Goal: Task Accomplishment & Management: Manage account settings

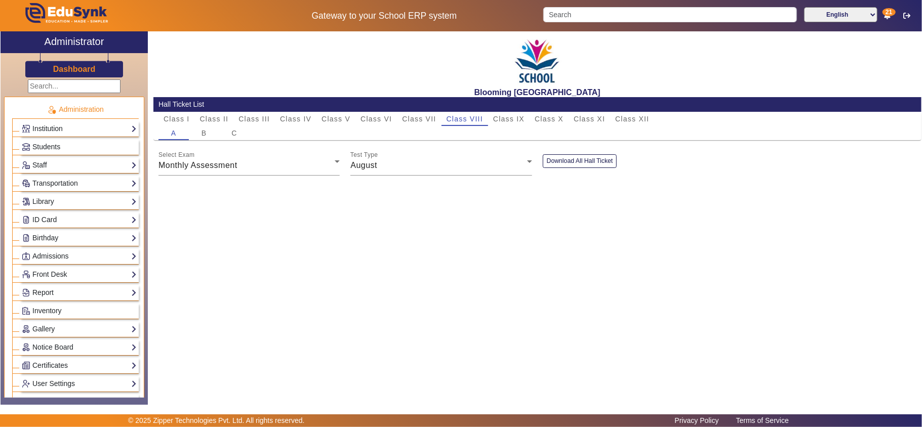
scroll to position [432, 0]
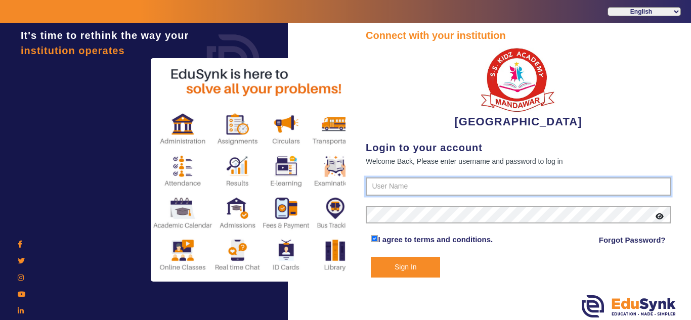
type input "9928895959"
click at [397, 272] on button "Sign In" at bounding box center [405, 267] width 69 height 21
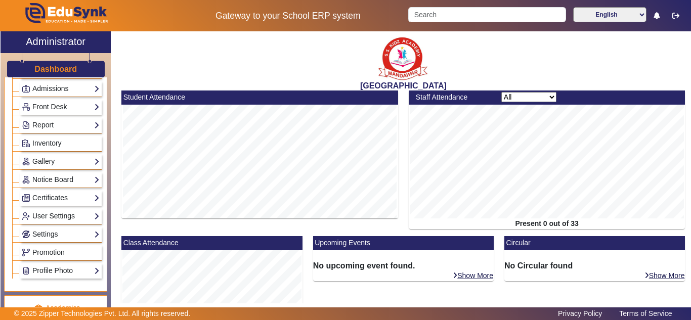
scroll to position [169, 0]
click at [53, 232] on link "Settings" at bounding box center [61, 234] width 78 height 12
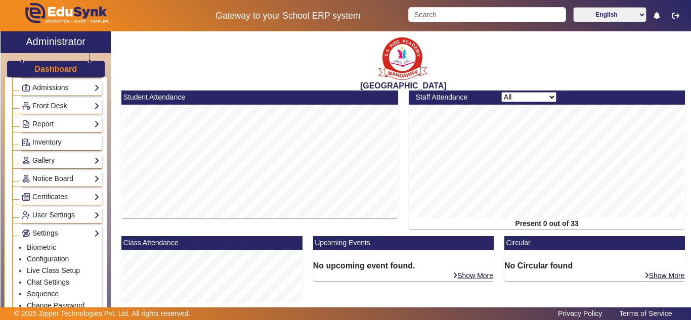
click at [53, 232] on link "Settings" at bounding box center [61, 234] width 78 height 12
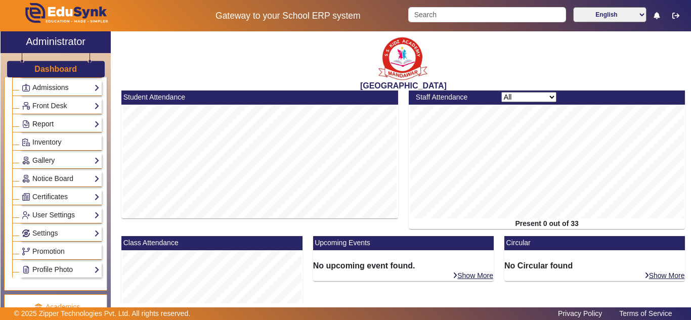
click at [58, 126] on link "Report" at bounding box center [61, 124] width 78 height 12
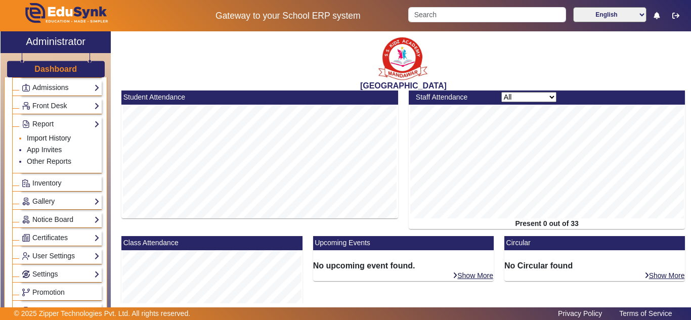
click at [55, 139] on link "Import History" at bounding box center [49, 138] width 44 height 8
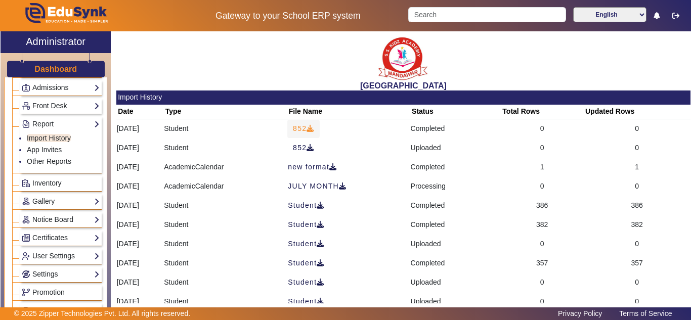
click at [314, 130] on icon at bounding box center [311, 128] width 8 height 7
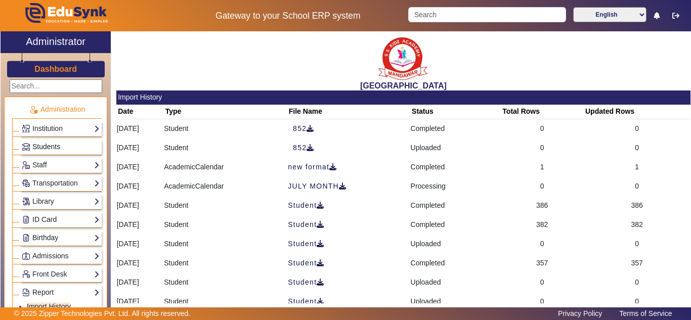
click at [38, 146] on span "Students" at bounding box center [46, 147] width 28 height 8
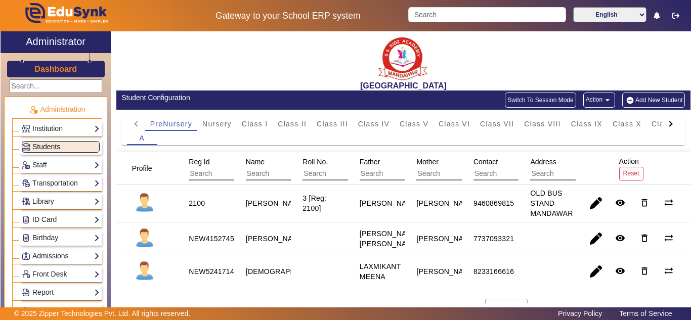
scroll to position [25, 0]
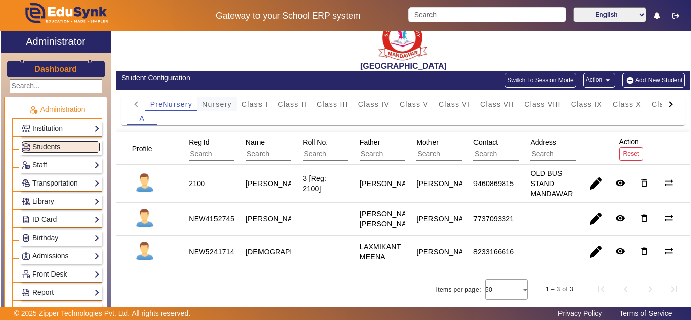
click at [225, 101] on span "Nursery" at bounding box center [216, 104] width 29 height 7
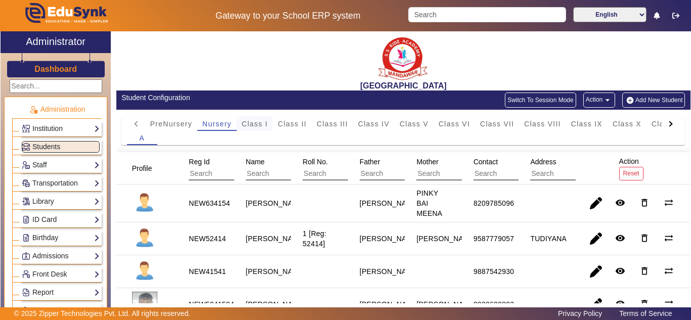
click at [256, 121] on span "Class I" at bounding box center [255, 123] width 26 height 7
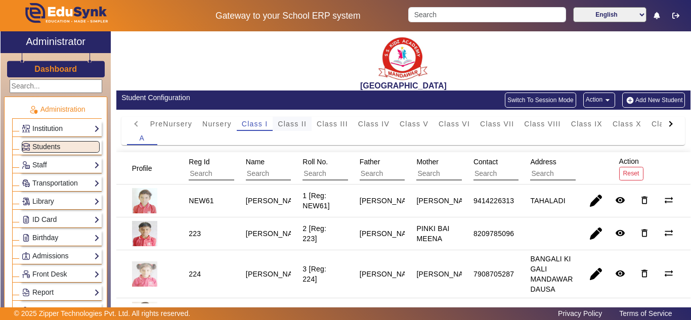
click at [297, 123] on span "Class II" at bounding box center [292, 123] width 29 height 7
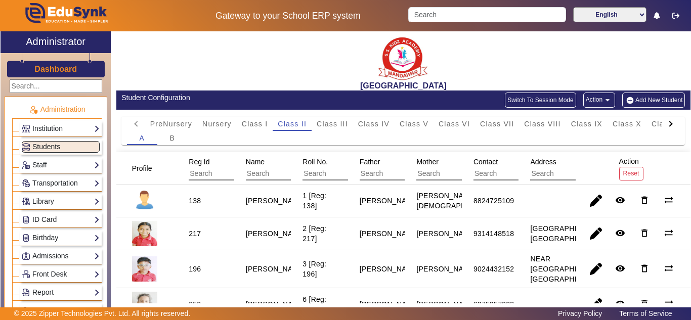
click at [557, 101] on button "Switch To Session Mode" at bounding box center [540, 100] width 71 height 15
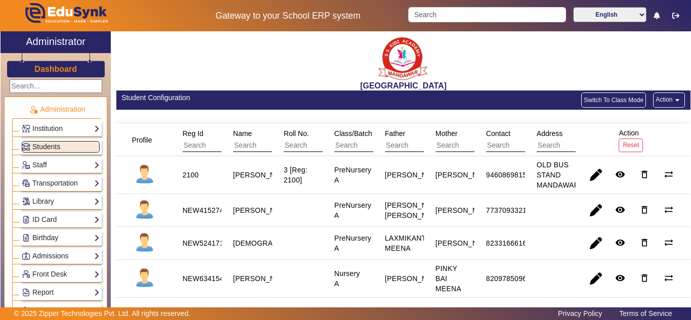
click at [675, 100] on mat-icon "arrow_drop_down" at bounding box center [678, 100] width 10 height 10
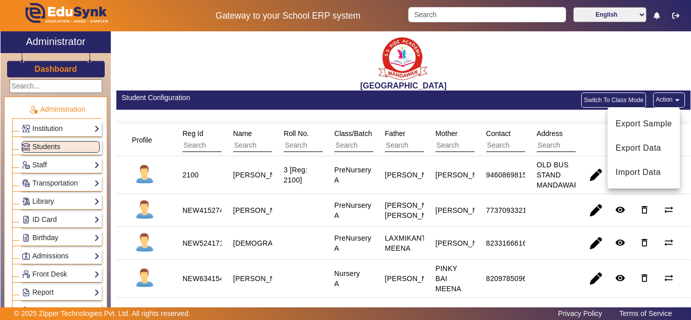
click at [547, 71] on div at bounding box center [345, 160] width 691 height 320
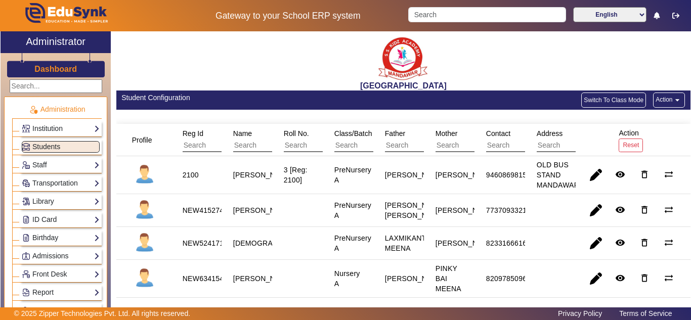
click at [664, 100] on button "Action arrow_drop_down" at bounding box center [669, 100] width 32 height 15
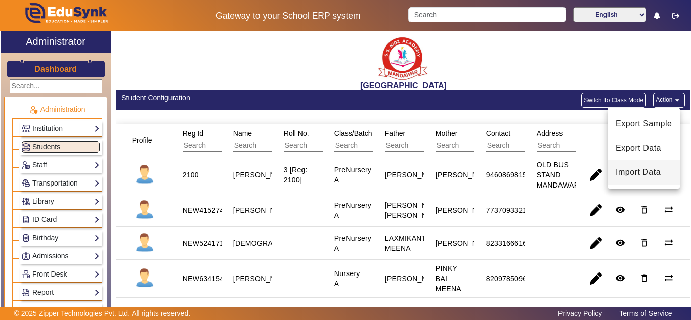
click at [643, 173] on span "Import Data" at bounding box center [644, 173] width 56 height 12
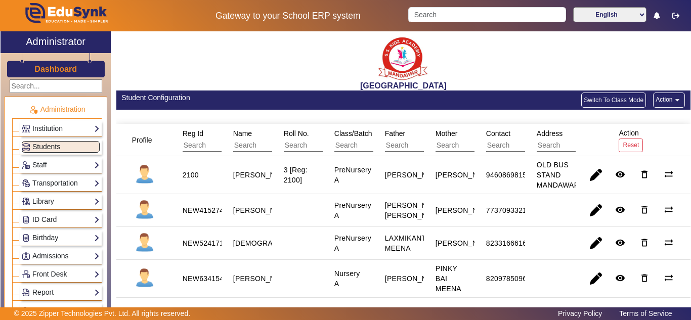
click at [675, 102] on mat-icon "arrow_drop_down" at bounding box center [678, 100] width 10 height 10
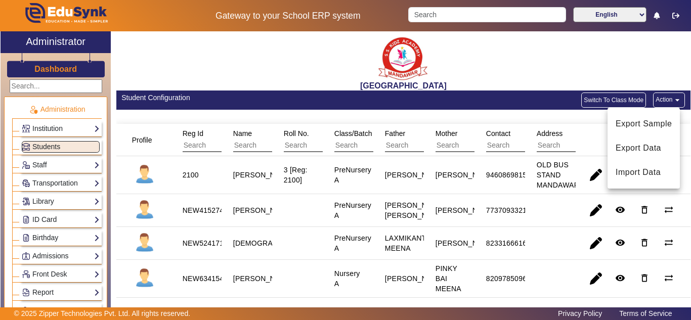
click at [514, 101] on div at bounding box center [345, 160] width 691 height 320
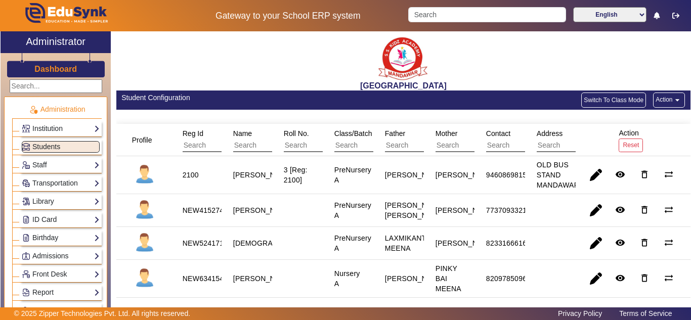
click at [604, 101] on button "Switch To Class Mode" at bounding box center [614, 100] width 65 height 15
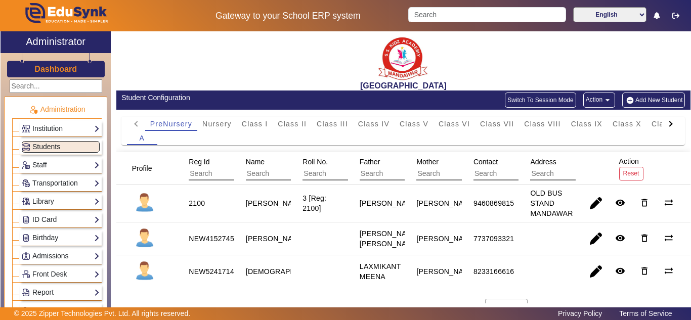
click at [595, 98] on button "Action arrow_drop_down" at bounding box center [600, 100] width 32 height 15
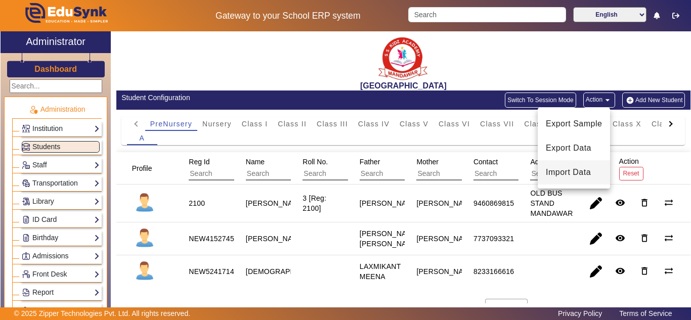
click at [574, 171] on span "Import Data" at bounding box center [574, 173] width 56 height 12
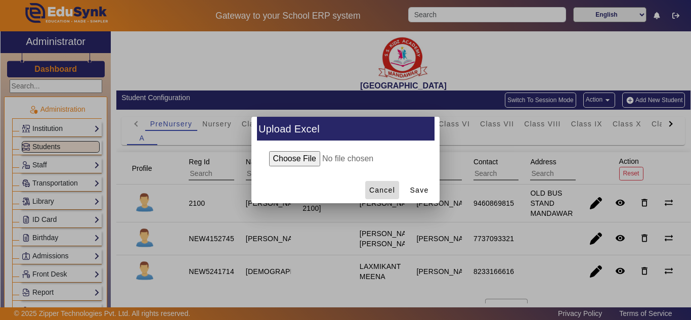
click at [391, 190] on span "Cancel" at bounding box center [383, 190] width 26 height 11
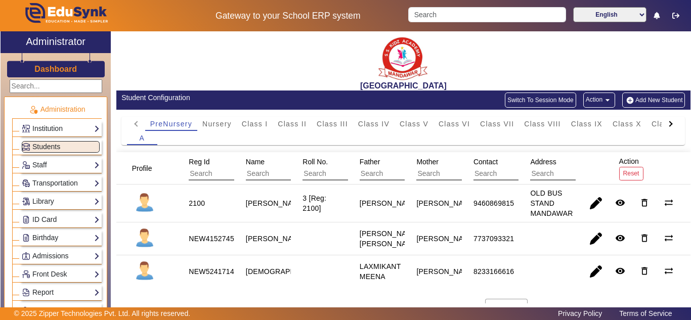
click at [595, 98] on button "Action arrow_drop_down" at bounding box center [600, 100] width 32 height 15
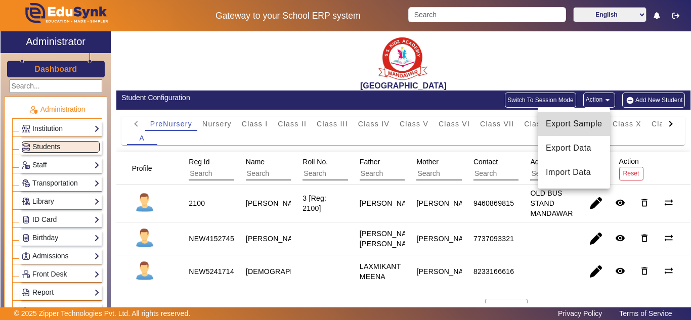
click at [584, 122] on span "Export Sample" at bounding box center [574, 124] width 56 height 12
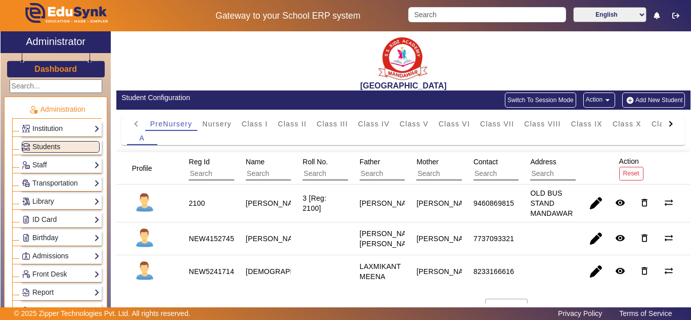
click at [590, 98] on button "Action arrow_drop_down" at bounding box center [600, 100] width 32 height 15
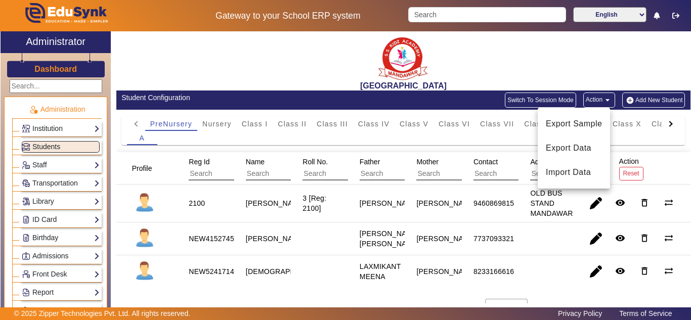
click at [544, 99] on div at bounding box center [345, 160] width 691 height 320
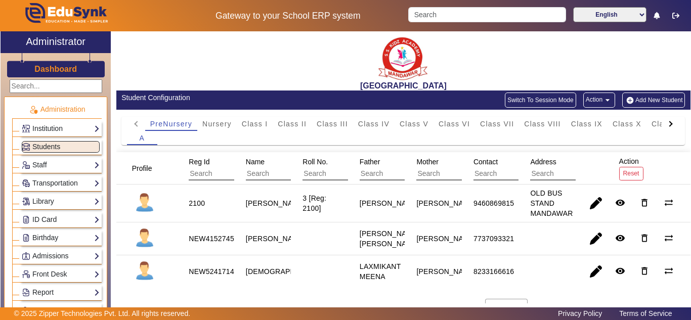
click at [546, 98] on button "Switch To Session Mode" at bounding box center [540, 100] width 71 height 15
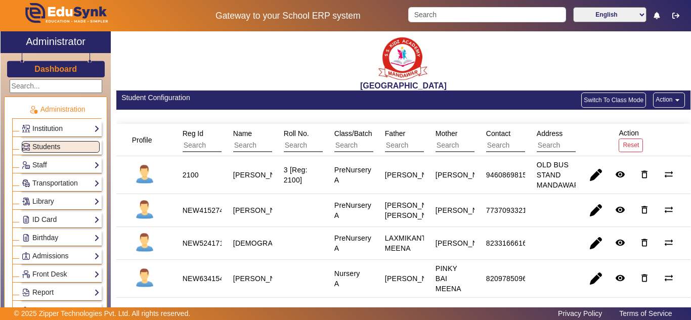
click at [601, 102] on button "Switch To Class Mode" at bounding box center [614, 100] width 65 height 15
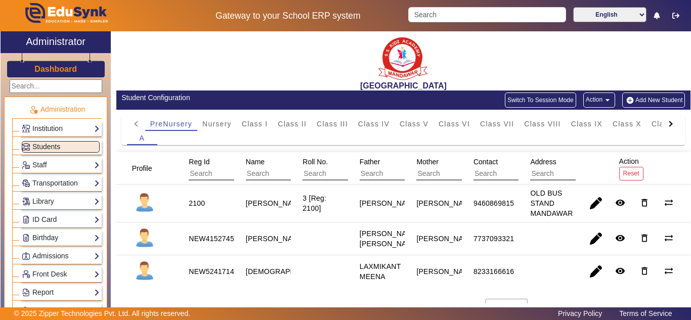
click at [596, 101] on button "Action arrow_drop_down" at bounding box center [600, 100] width 32 height 15
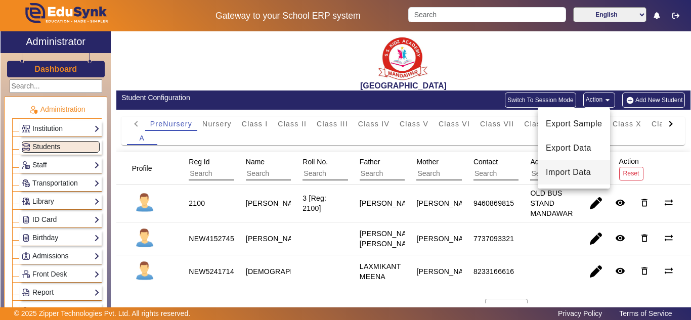
click at [576, 171] on span "Import Data" at bounding box center [574, 173] width 56 height 12
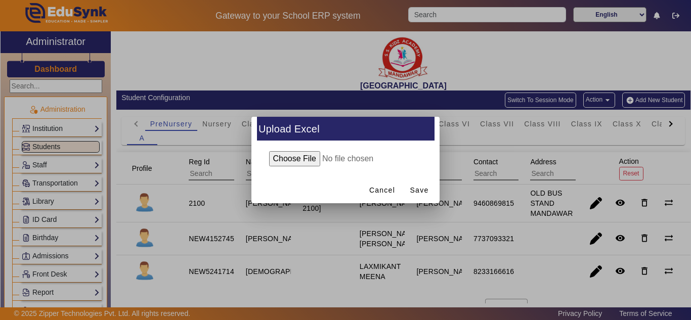
click at [289, 156] on input "file" at bounding box center [346, 158] width 164 height 15
type input "C:\fakepath\Student_8_22_2025.xlsx"
click at [304, 171] on div at bounding box center [346, 158] width 188 height 35
click at [422, 191] on span "Save" at bounding box center [420, 190] width 19 height 11
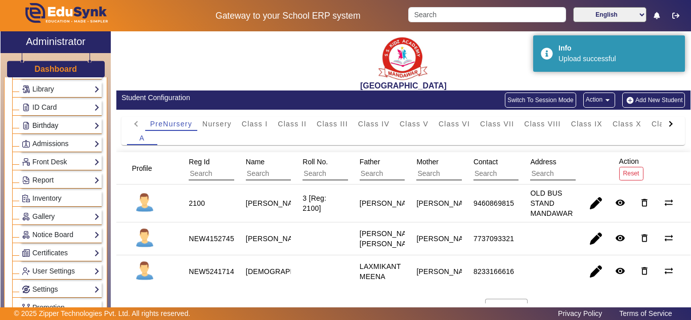
scroll to position [169, 0]
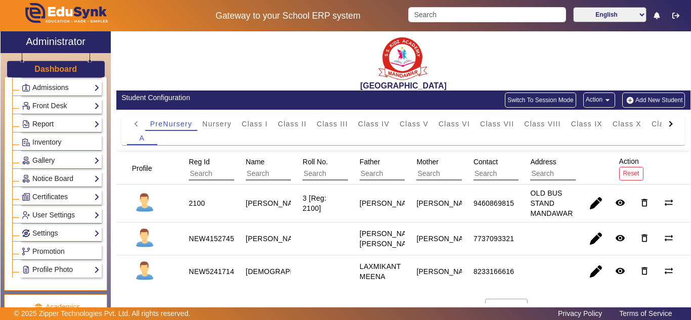
click at [50, 122] on link "Report" at bounding box center [61, 124] width 78 height 12
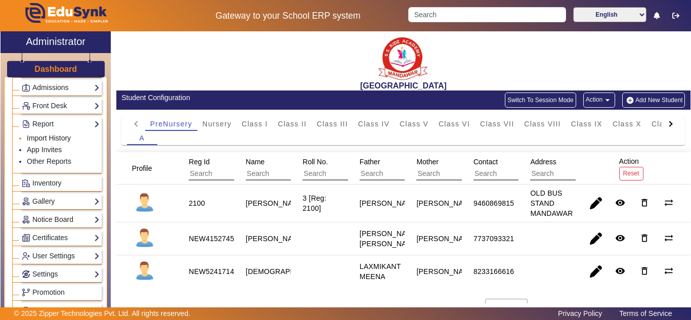
click at [55, 136] on link "Import History" at bounding box center [49, 138] width 44 height 8
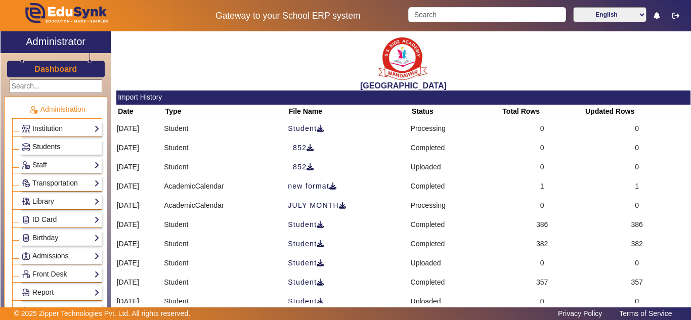
click at [40, 145] on span "Students" at bounding box center [46, 147] width 28 height 8
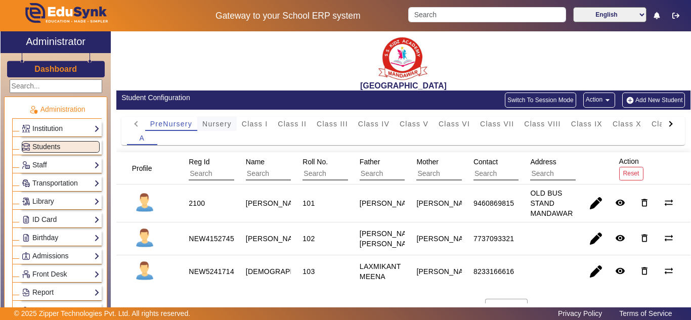
click at [217, 126] on span "Nursery" at bounding box center [216, 123] width 29 height 7
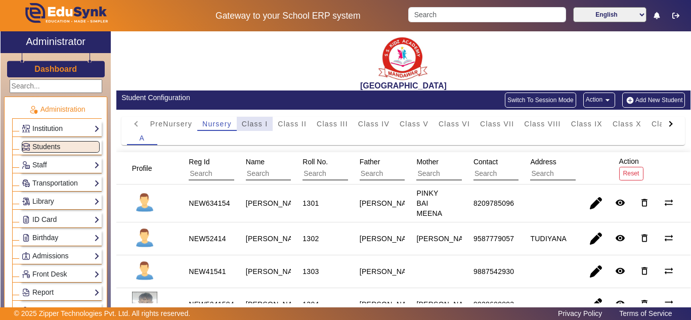
click at [238, 122] on div "Class I" at bounding box center [255, 124] width 36 height 14
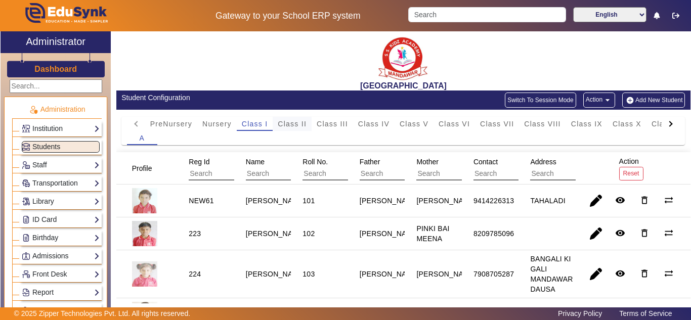
click at [281, 122] on span "Class II" at bounding box center [292, 123] width 29 height 7
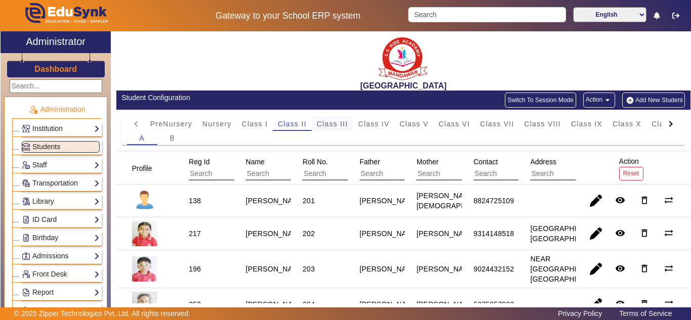
click at [324, 124] on span "Class III" at bounding box center [332, 123] width 31 height 7
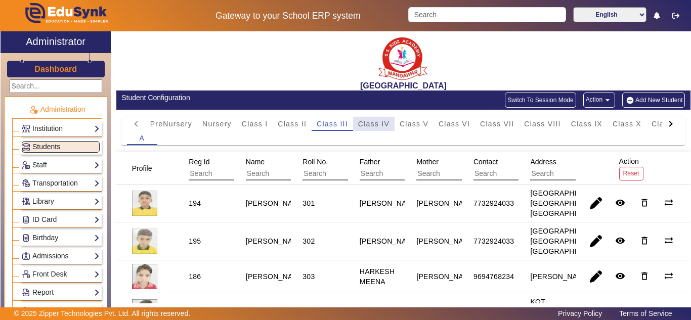
click at [374, 121] on span "Class IV" at bounding box center [373, 123] width 31 height 7
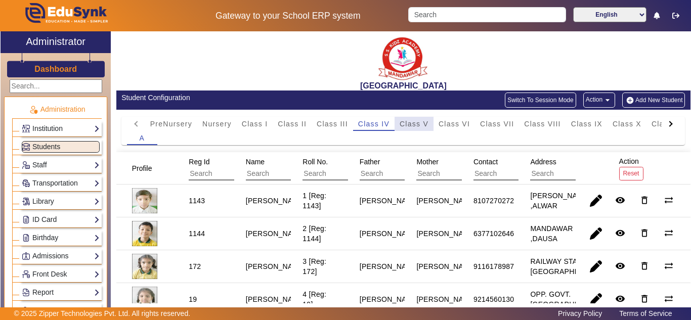
click at [413, 121] on span "Class V" at bounding box center [414, 123] width 29 height 7
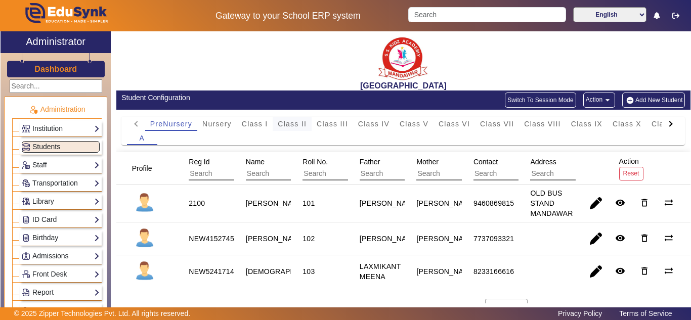
click at [304, 123] on span "Class II" at bounding box center [292, 123] width 29 height 7
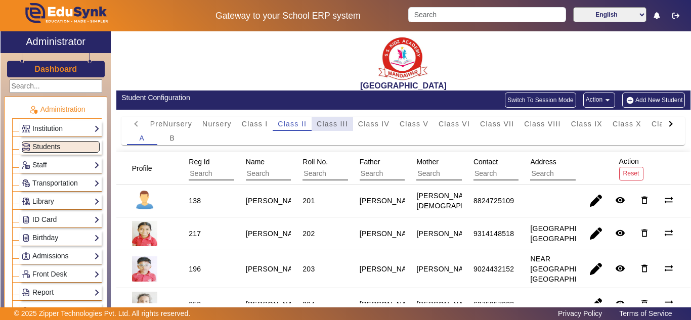
click at [327, 122] on span "Class III" at bounding box center [332, 123] width 31 height 7
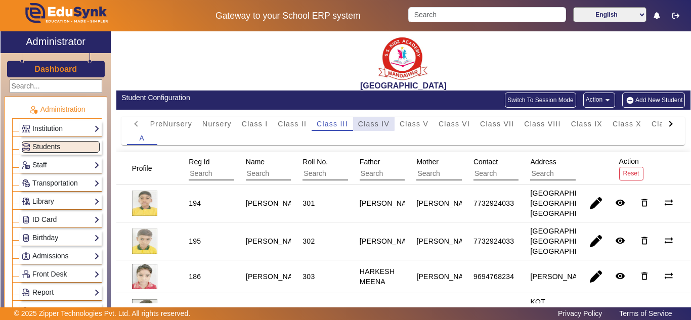
click at [373, 124] on span "Class IV" at bounding box center [373, 123] width 31 height 7
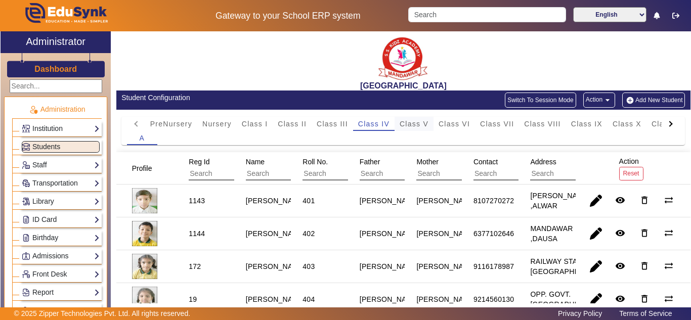
click at [409, 124] on span "Class V" at bounding box center [414, 123] width 29 height 7
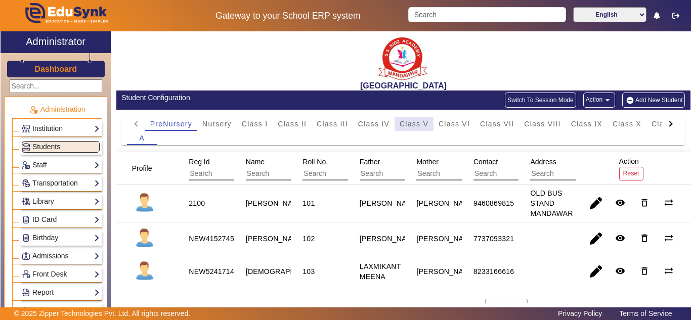
click at [407, 121] on span "Class V" at bounding box center [414, 123] width 29 height 7
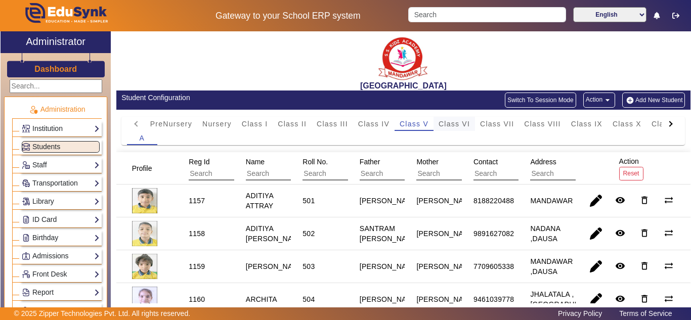
click at [454, 123] on span "Class VI" at bounding box center [454, 123] width 31 height 7
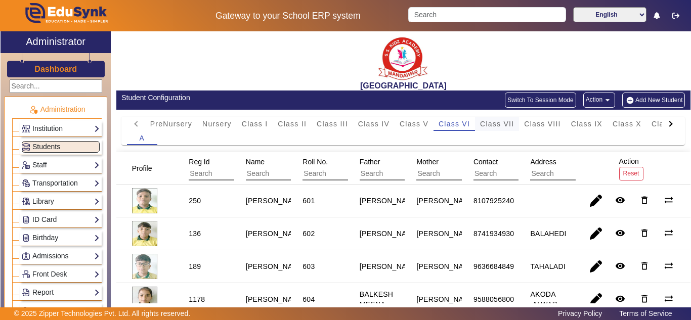
click at [498, 126] on span "Class VII" at bounding box center [497, 123] width 34 height 7
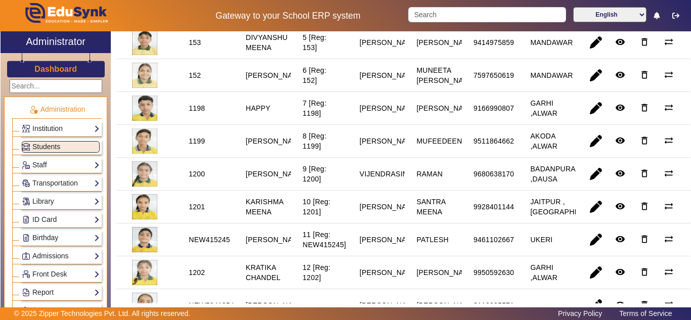
scroll to position [338, 0]
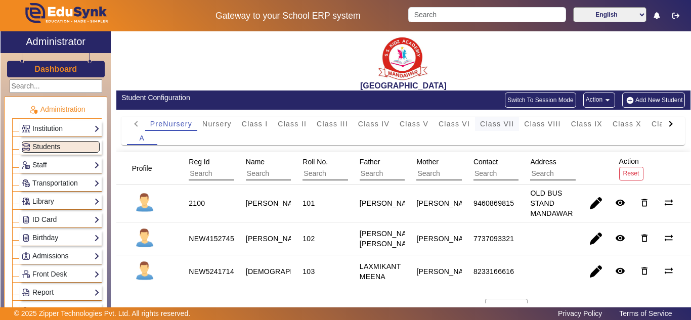
click at [492, 123] on span "Class VII" at bounding box center [497, 123] width 34 height 7
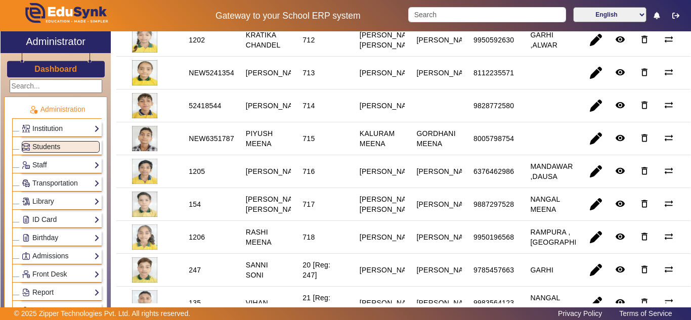
scroll to position [675, 0]
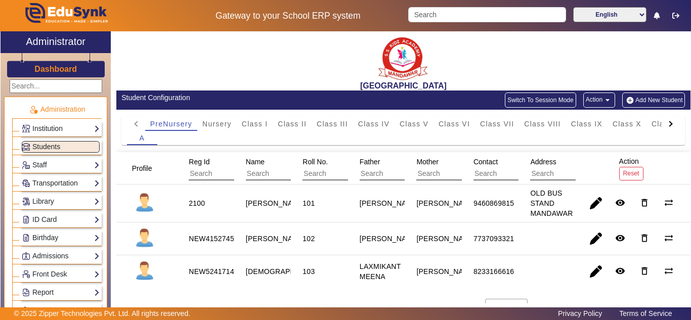
scroll to position [25, 0]
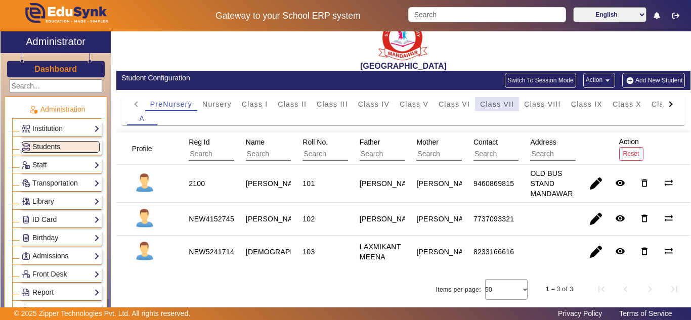
click at [502, 101] on span "Class VII" at bounding box center [497, 104] width 34 height 7
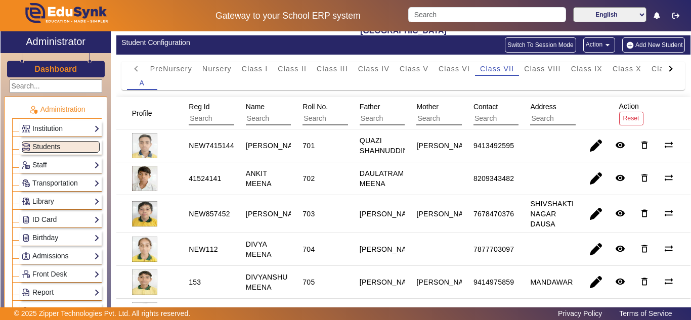
scroll to position [0, 0]
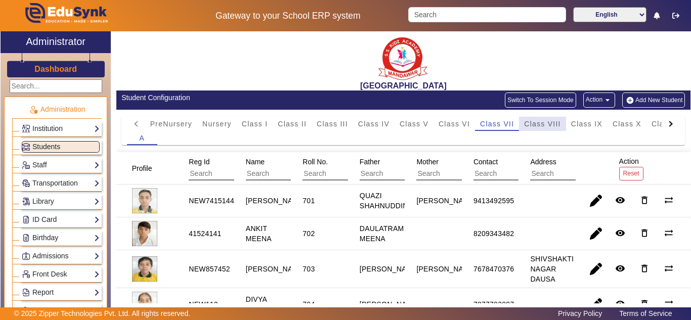
click at [561, 122] on div "Class VIII" at bounding box center [542, 124] width 47 height 14
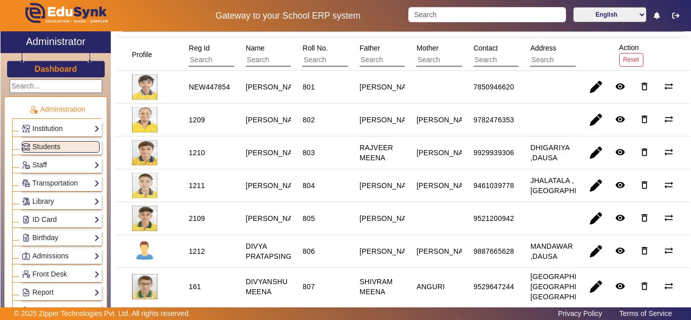
scroll to position [30, 0]
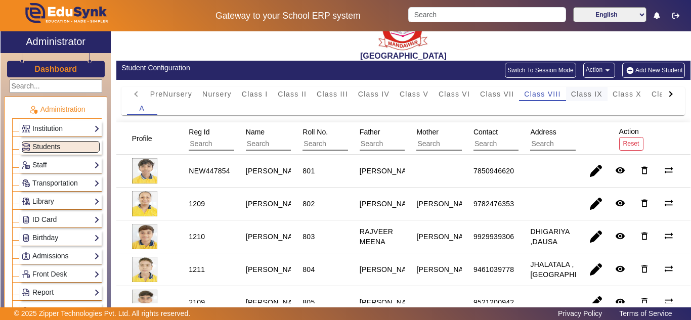
click at [595, 89] on span "Class IX" at bounding box center [586, 94] width 31 height 14
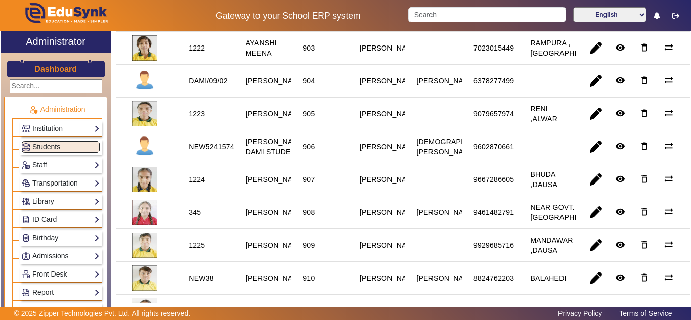
scroll to position [0, 0]
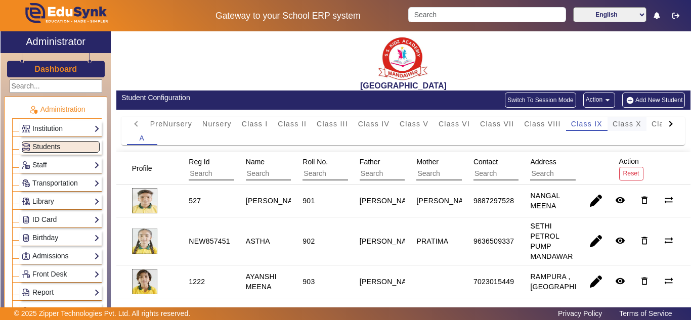
click at [625, 128] on span "Class X" at bounding box center [627, 123] width 29 height 7
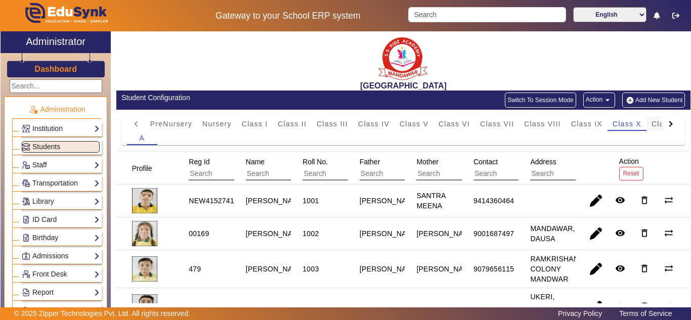
click at [654, 122] on span "Class XI" at bounding box center [667, 123] width 31 height 7
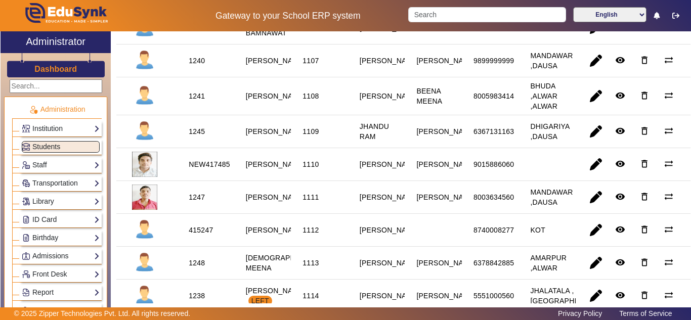
scroll to position [617, 0]
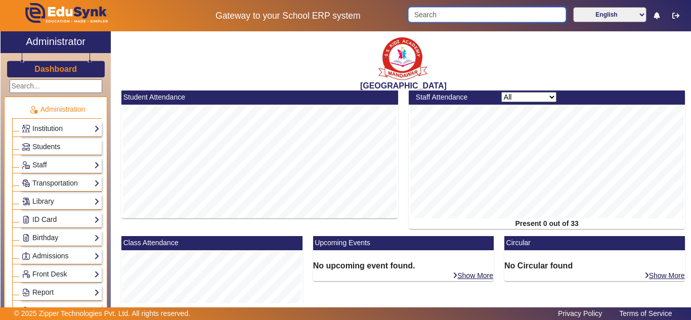
click at [480, 11] on input "Search" at bounding box center [486, 14] width 157 height 15
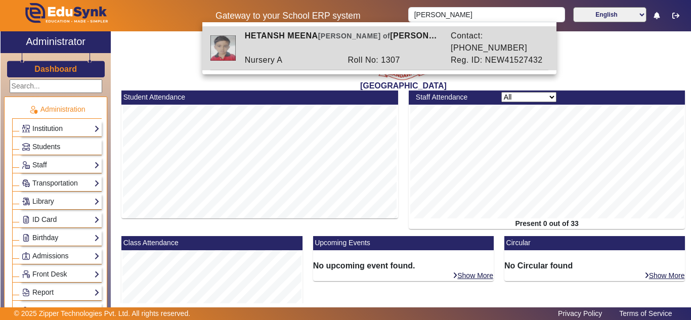
click at [437, 54] on div "Roll No: 1307" at bounding box center [394, 60] width 103 height 12
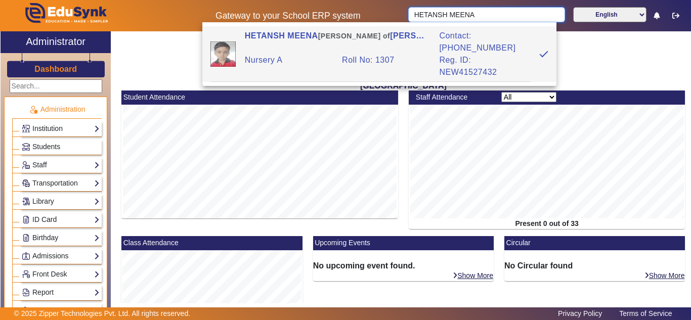
click at [495, 12] on input "HETANSH MEENA" at bounding box center [486, 14] width 156 height 15
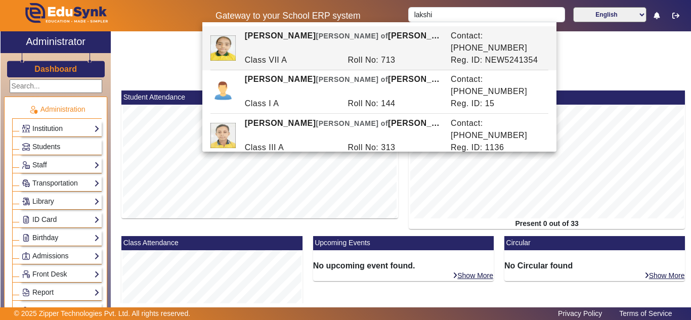
click at [386, 161] on div "[PERSON_NAME] [PERSON_NAME] of [PERSON_NAME]" at bounding box center [342, 173] width 206 height 24
type input "LAKSHITA MEENA"
click at [137, 63] on div "[GEOGRAPHIC_DATA]" at bounding box center [403, 60] width 575 height 59
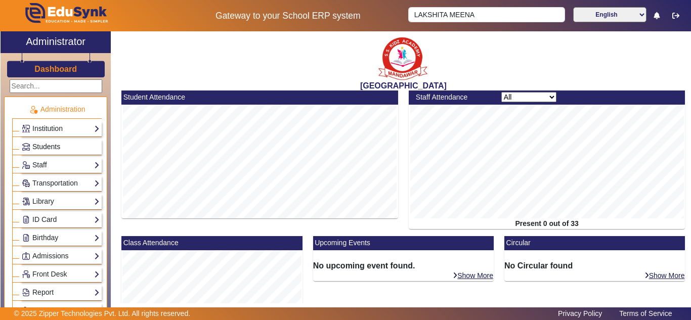
click at [58, 148] on span "Students" at bounding box center [46, 147] width 28 height 8
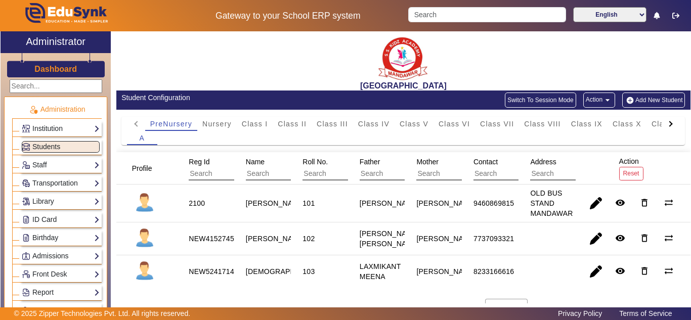
click at [603, 99] on mat-icon "arrow_drop_down" at bounding box center [608, 100] width 10 height 10
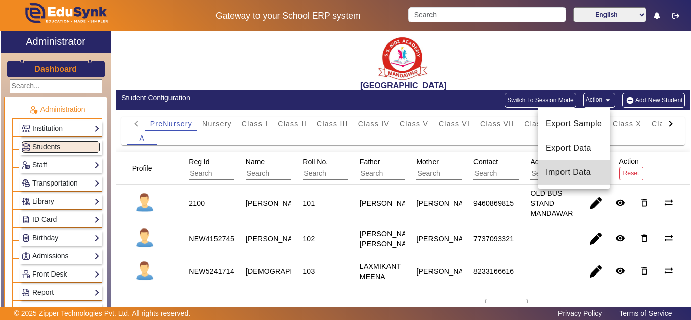
click at [565, 170] on span "Import Data" at bounding box center [574, 173] width 56 height 12
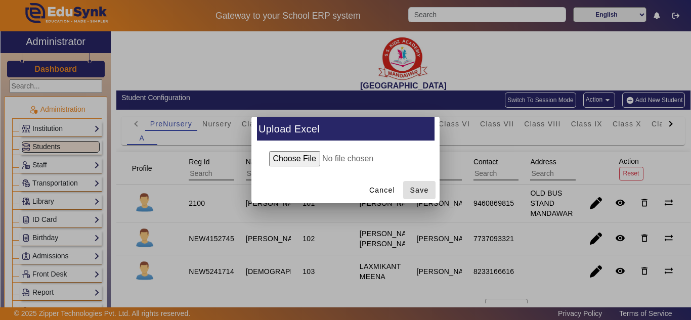
click at [303, 154] on input "file" at bounding box center [346, 158] width 164 height 15
type input "C:\fakepath\Student_8_22_2025.xlsx"
click at [421, 188] on span "Save" at bounding box center [420, 190] width 19 height 11
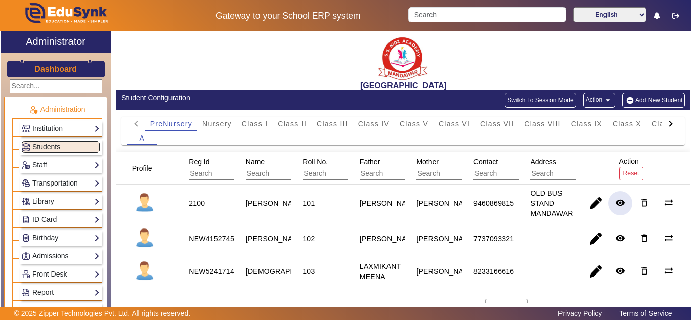
click at [617, 201] on mat-icon "remove_red_eye" at bounding box center [621, 203] width 10 height 10
click at [589, 98] on button "Action arrow_drop_down" at bounding box center [600, 100] width 32 height 15
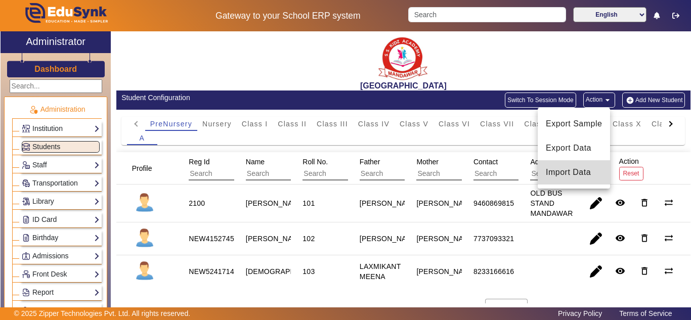
click at [583, 172] on span "Import Data" at bounding box center [574, 173] width 56 height 12
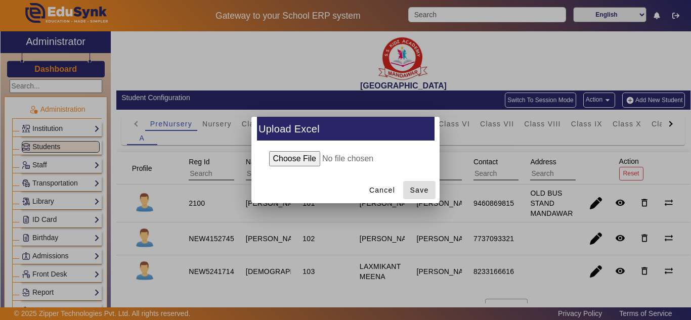
click at [310, 157] on input "file" at bounding box center [346, 158] width 164 height 15
type input "C:\fakepath\Student_8_22_2025.xlsx"
click at [424, 193] on span "Save" at bounding box center [420, 190] width 19 height 11
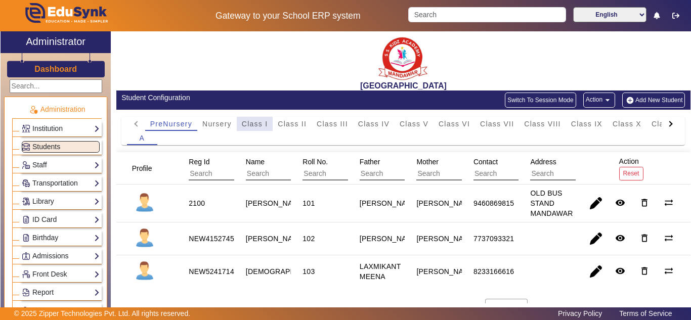
click at [256, 122] on span "Class I" at bounding box center [255, 123] width 26 height 7
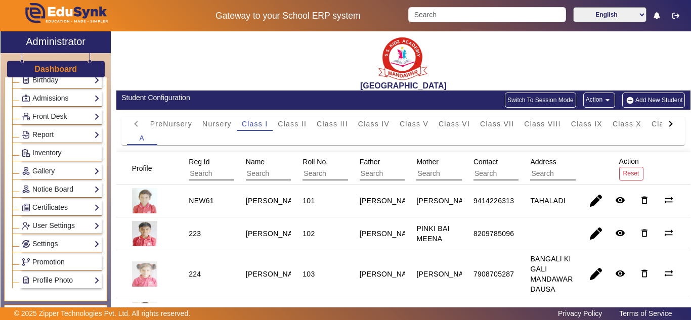
scroll to position [169, 0]
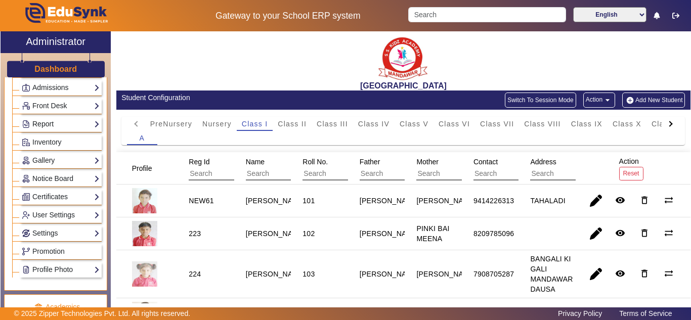
click at [48, 125] on link "Report" at bounding box center [61, 124] width 78 height 12
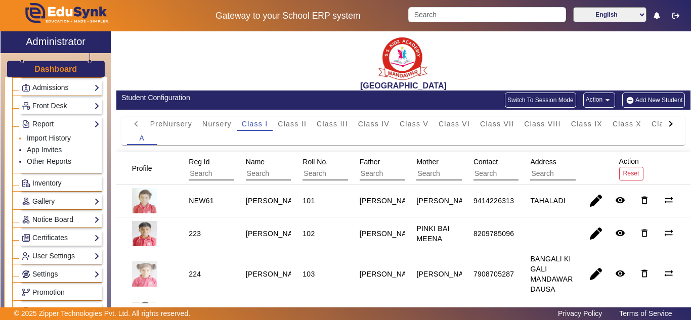
click at [46, 140] on link "Import History" at bounding box center [49, 138] width 44 height 8
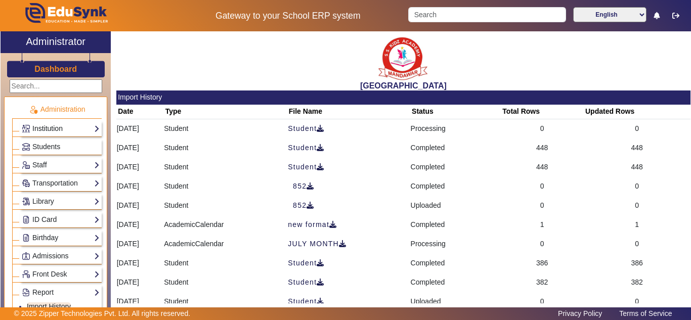
click at [50, 130] on link "Institution" at bounding box center [61, 129] width 78 height 12
click at [53, 149] on span "Students" at bounding box center [46, 147] width 28 height 8
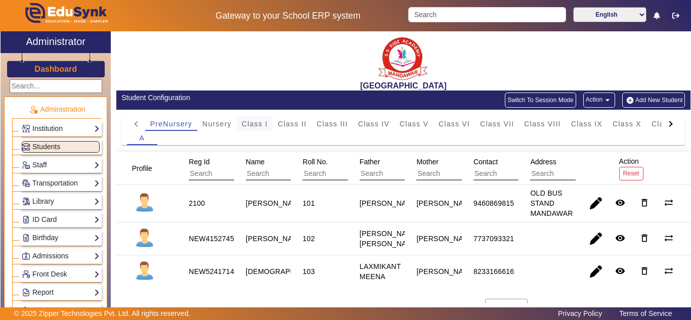
click at [252, 120] on span "Class I" at bounding box center [255, 123] width 26 height 7
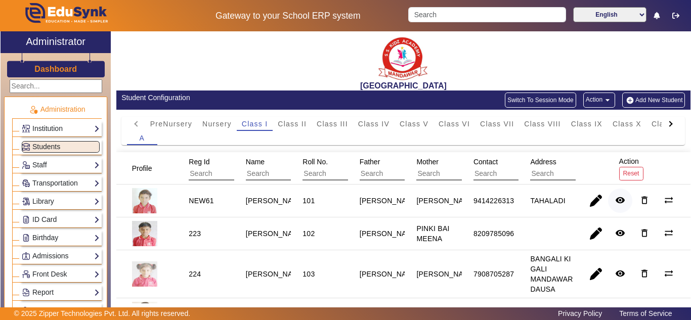
click at [617, 202] on mat-icon "remove_red_eye" at bounding box center [621, 200] width 10 height 10
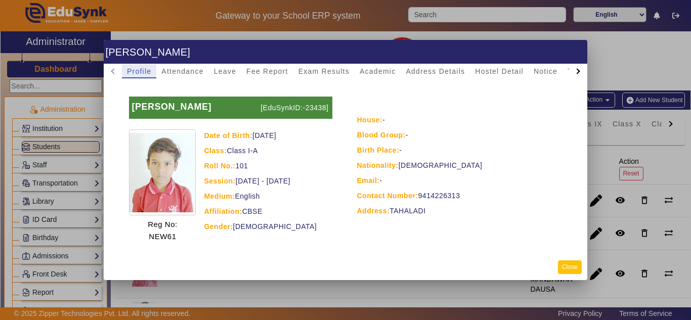
click at [581, 268] on button "Close" at bounding box center [570, 268] width 24 height 14
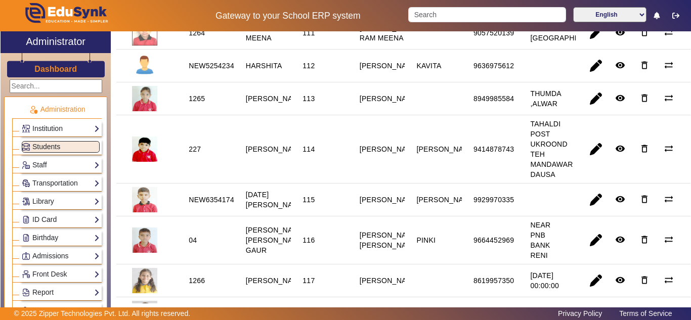
scroll to position [675, 0]
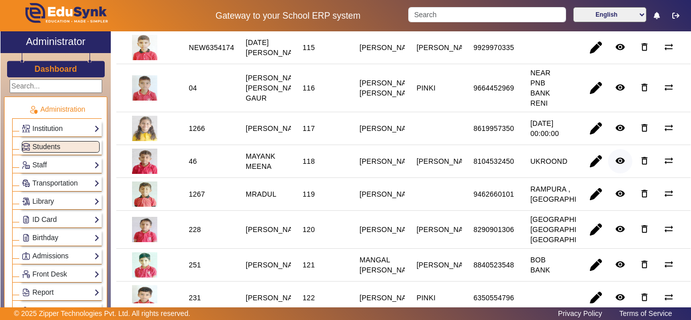
click at [618, 166] on mat-icon "remove_red_eye" at bounding box center [621, 161] width 10 height 10
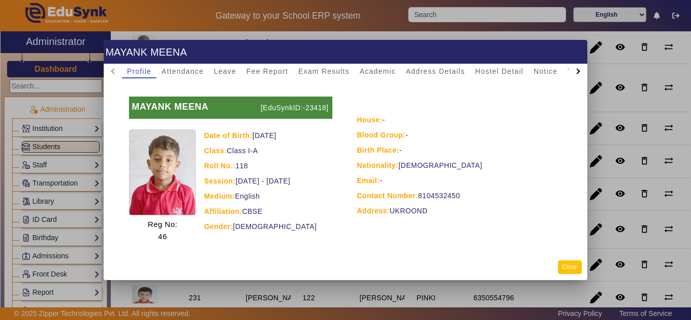
click at [565, 263] on button "Close" at bounding box center [570, 268] width 24 height 14
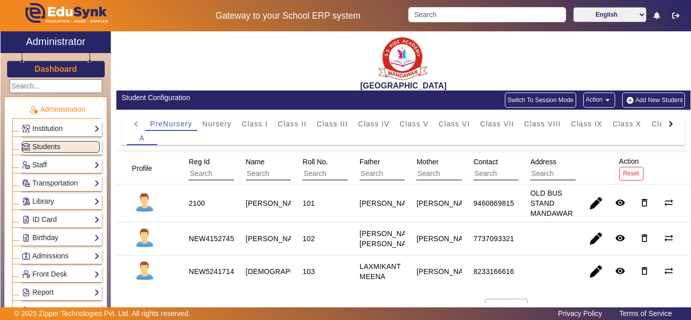
click at [603, 99] on mat-icon "arrow_drop_down" at bounding box center [608, 100] width 10 height 10
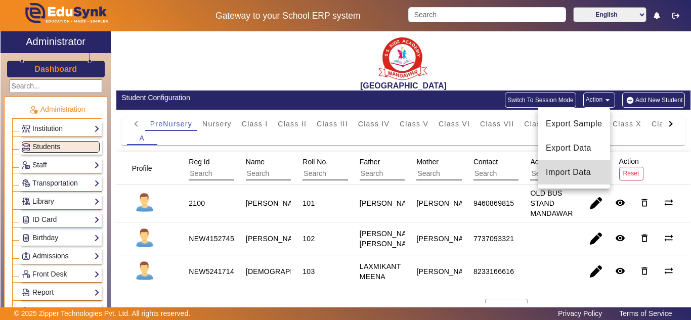
click at [570, 169] on span "Import Data" at bounding box center [574, 173] width 56 height 12
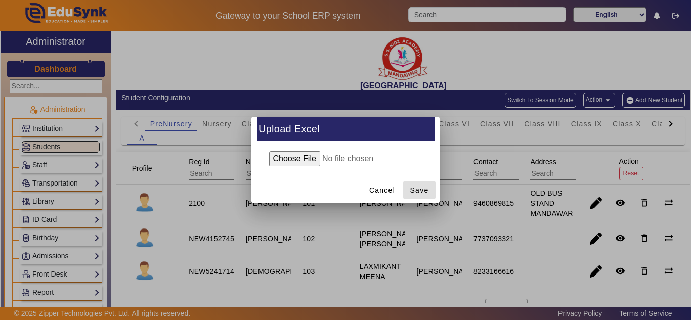
click at [293, 159] on input "file" at bounding box center [346, 158] width 164 height 15
type input "C:\fakepath\Student_8_22_2025.xlsx"
click at [422, 190] on span "Save" at bounding box center [420, 190] width 19 height 11
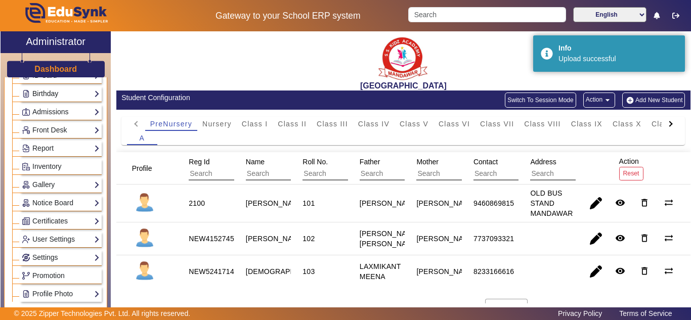
scroll to position [169, 0]
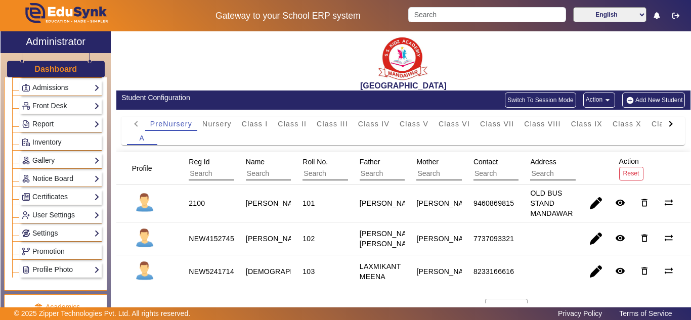
click at [49, 119] on link "Report" at bounding box center [61, 124] width 78 height 12
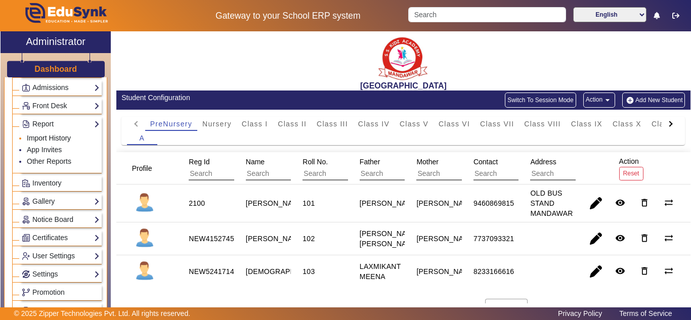
click at [38, 139] on link "Import History" at bounding box center [49, 138] width 44 height 8
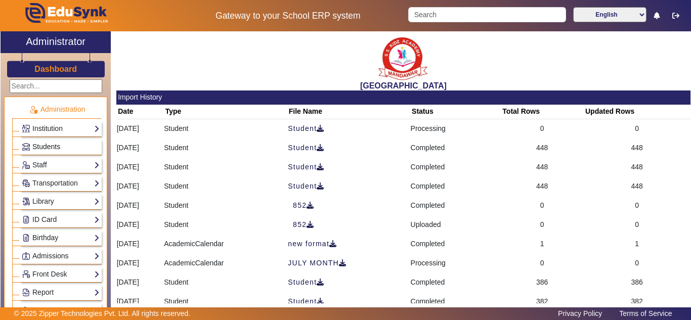
click at [51, 143] on span "Students" at bounding box center [46, 147] width 28 height 8
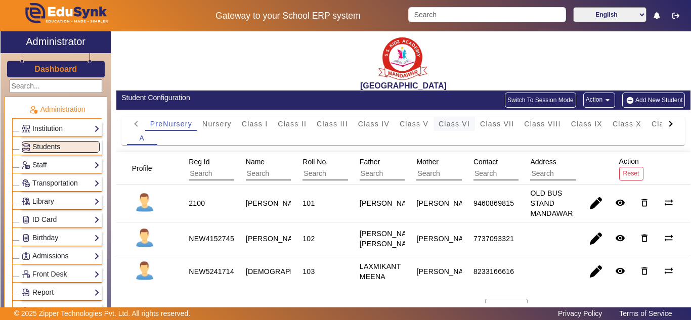
click at [462, 123] on span "Class VI" at bounding box center [454, 123] width 31 height 7
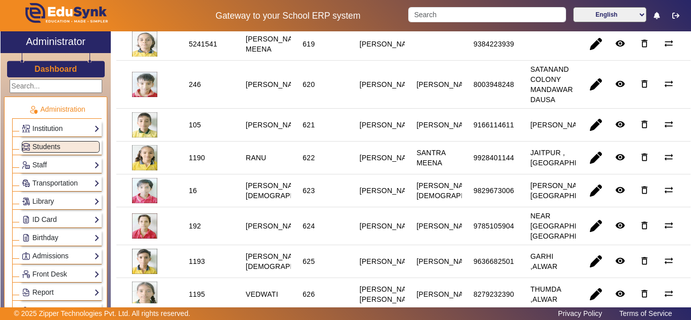
scroll to position [844, 0]
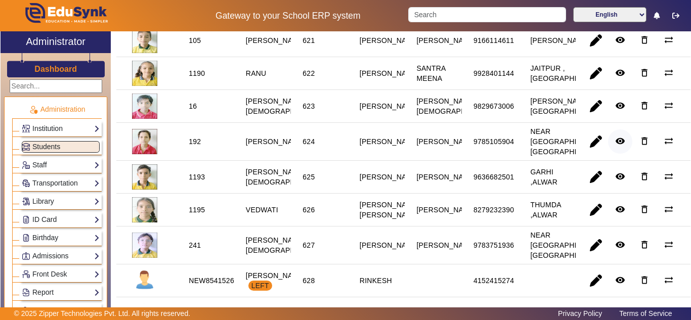
click at [616, 146] on mat-icon "remove_red_eye" at bounding box center [621, 141] width 10 height 10
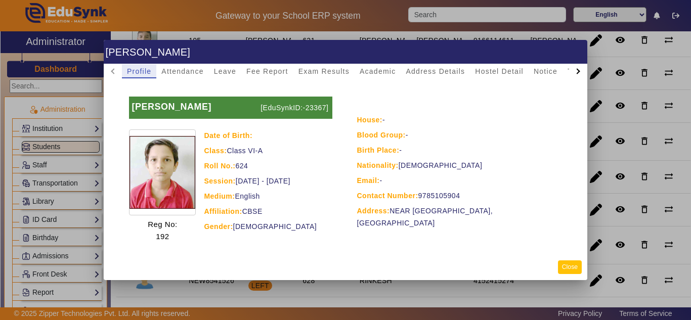
click at [574, 269] on button "Close" at bounding box center [570, 268] width 24 height 14
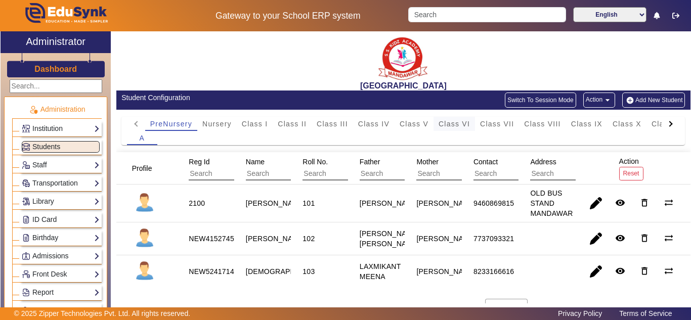
click at [451, 125] on span "Class VI" at bounding box center [454, 123] width 31 height 7
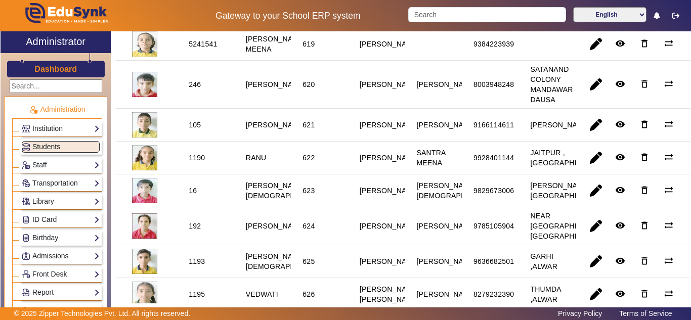
scroll to position [844, 0]
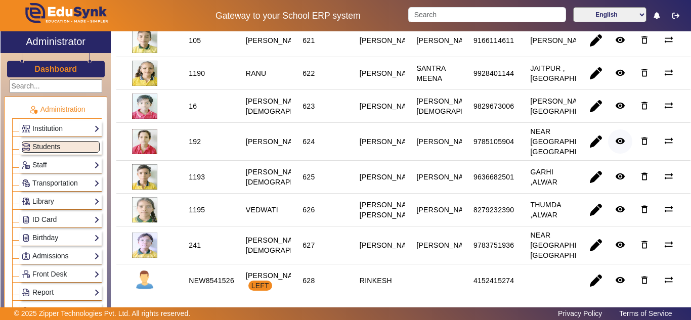
click at [618, 146] on mat-icon "remove_red_eye" at bounding box center [621, 141] width 10 height 10
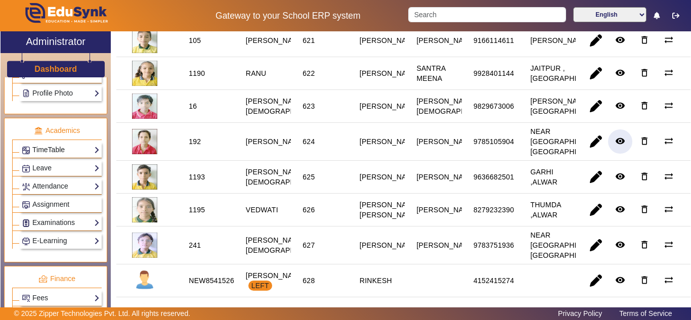
scroll to position [422, 0]
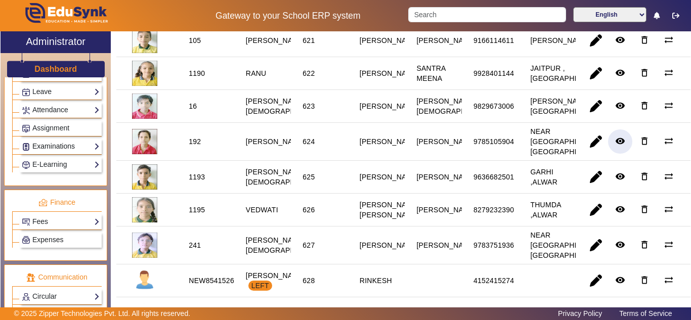
click at [52, 148] on link "Examinations" at bounding box center [61, 147] width 78 height 12
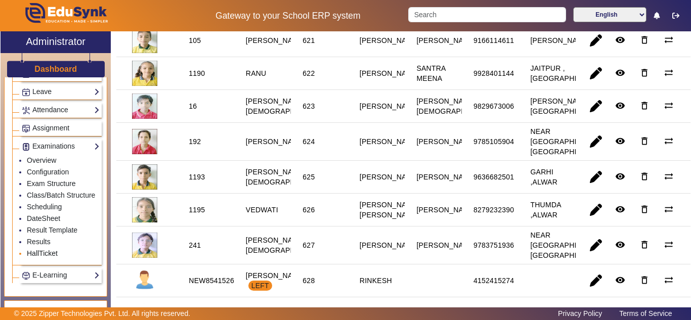
click at [41, 258] on link "HallTicket" at bounding box center [42, 254] width 31 height 8
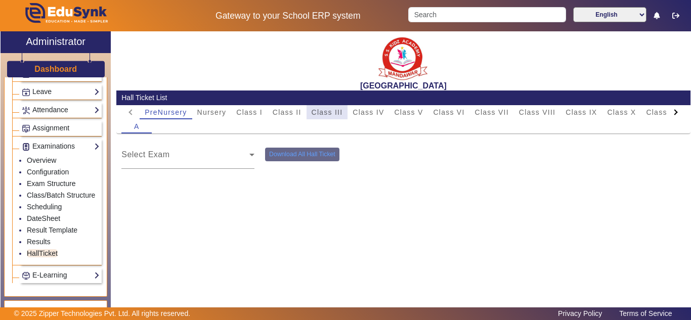
click at [337, 112] on span "Class III" at bounding box center [327, 112] width 31 height 7
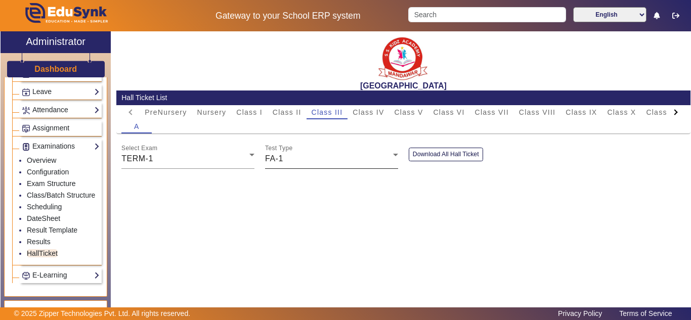
click at [358, 165] on div "FA-1" at bounding box center [329, 159] width 128 height 12
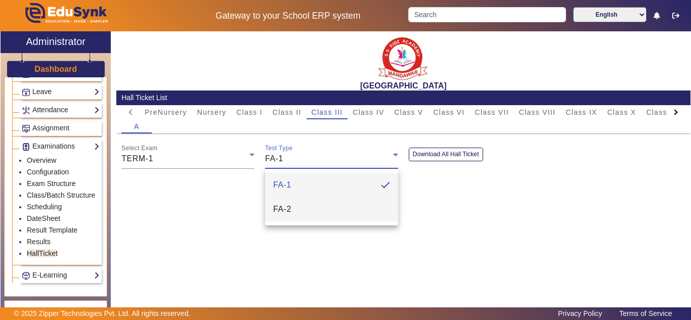
click at [305, 210] on mat-option "FA-2" at bounding box center [331, 209] width 133 height 24
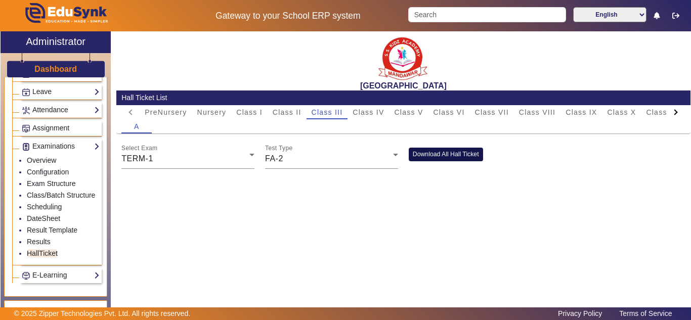
click at [429, 155] on button "Download All Hall Ticket" at bounding box center [446, 155] width 74 height 14
